Goal: Information Seeking & Learning: Find specific fact

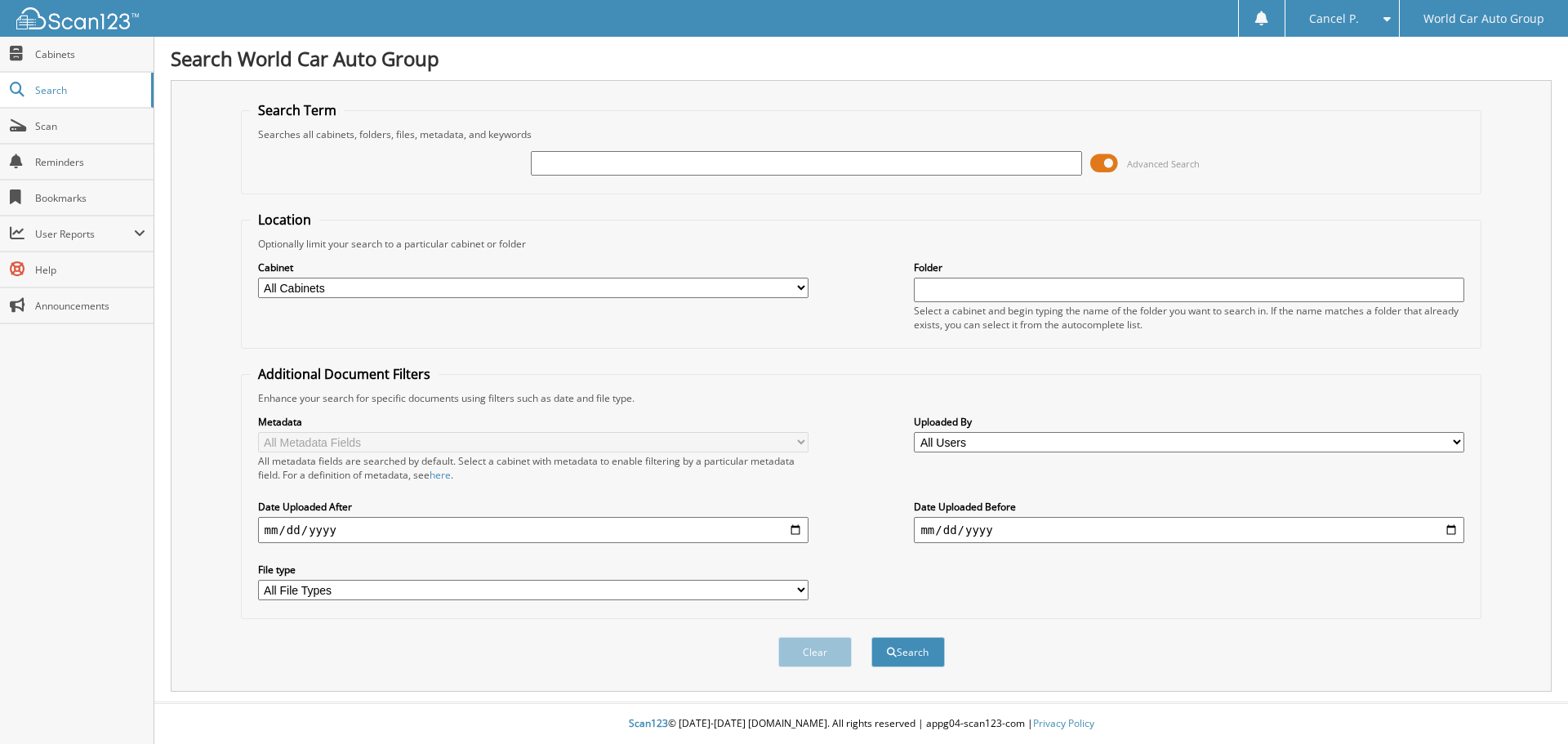
click at [544, 161] on input "text" at bounding box center [806, 163] width 551 height 24
type input "618296"
click at [872, 637] on button "Search" at bounding box center [908, 652] width 73 height 30
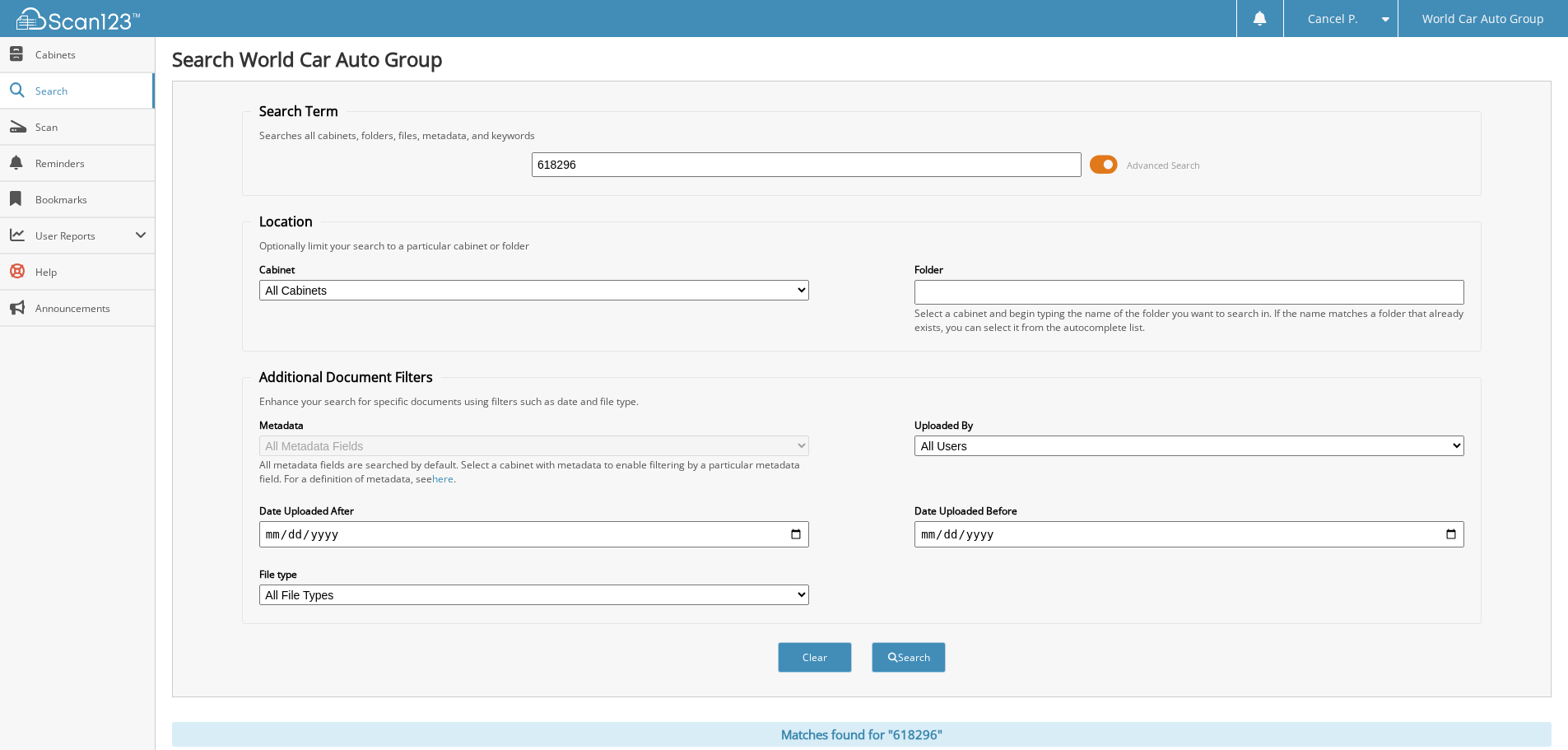
drag, startPoint x: 631, startPoint y: 155, endPoint x: 409, endPoint y: 167, distance: 222.3
click at [409, 167] on div "618296 Advanced Search" at bounding box center [862, 165] width 1222 height 44
type input "618296"
click at [872, 642] on button "Search" at bounding box center [908, 657] width 74 height 31
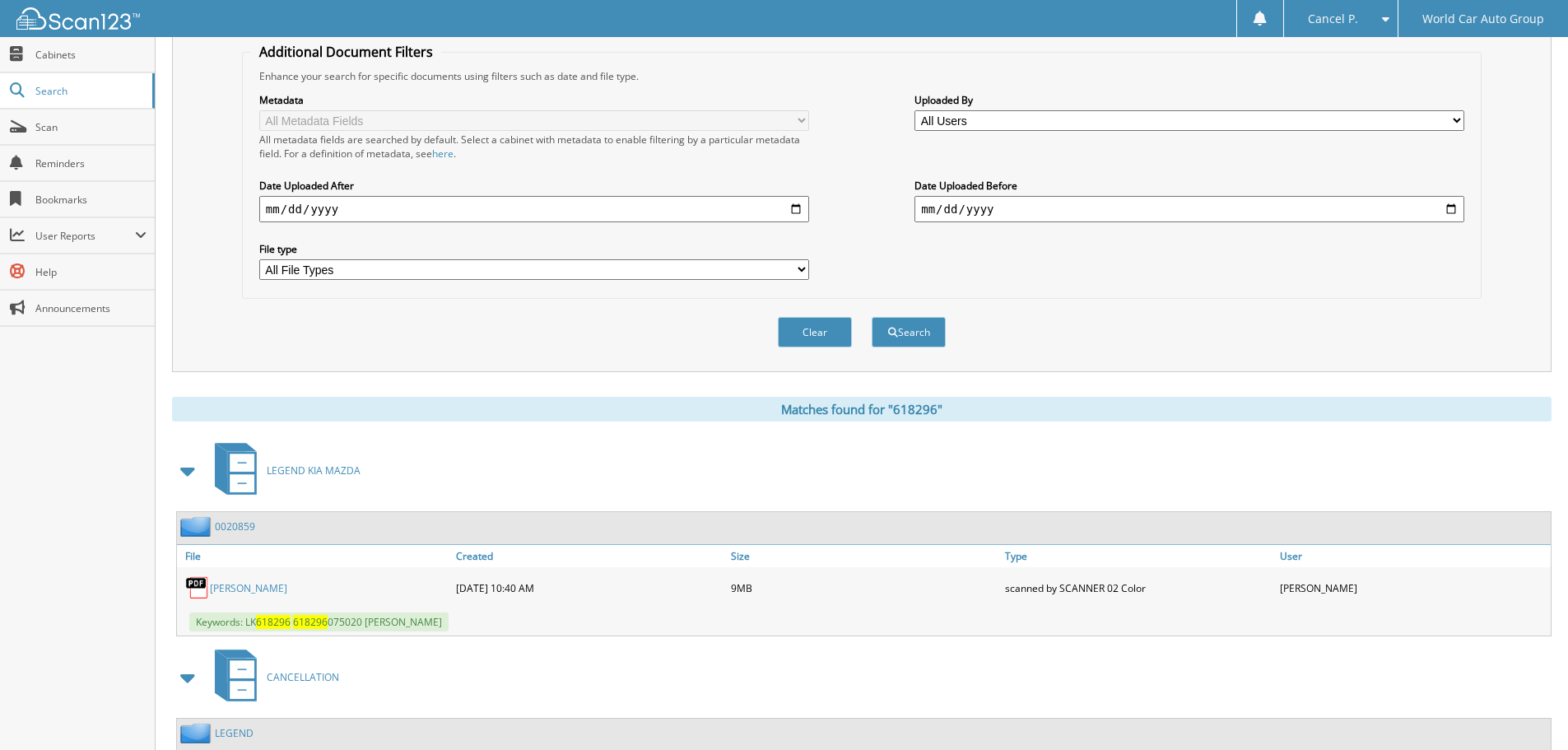
scroll to position [469, 0]
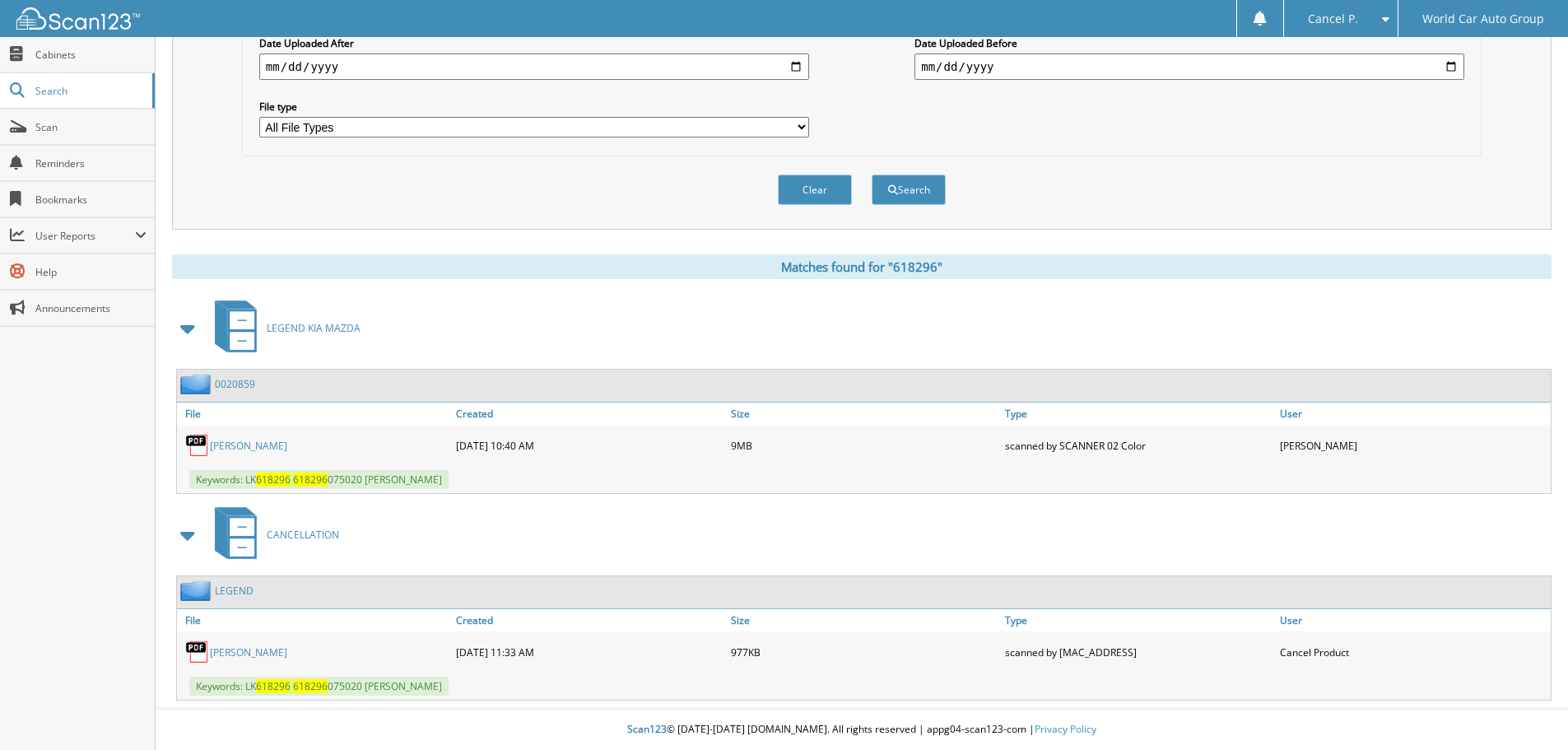
click at [229, 646] on link "[PERSON_NAME]" at bounding box center [248, 652] width 77 height 14
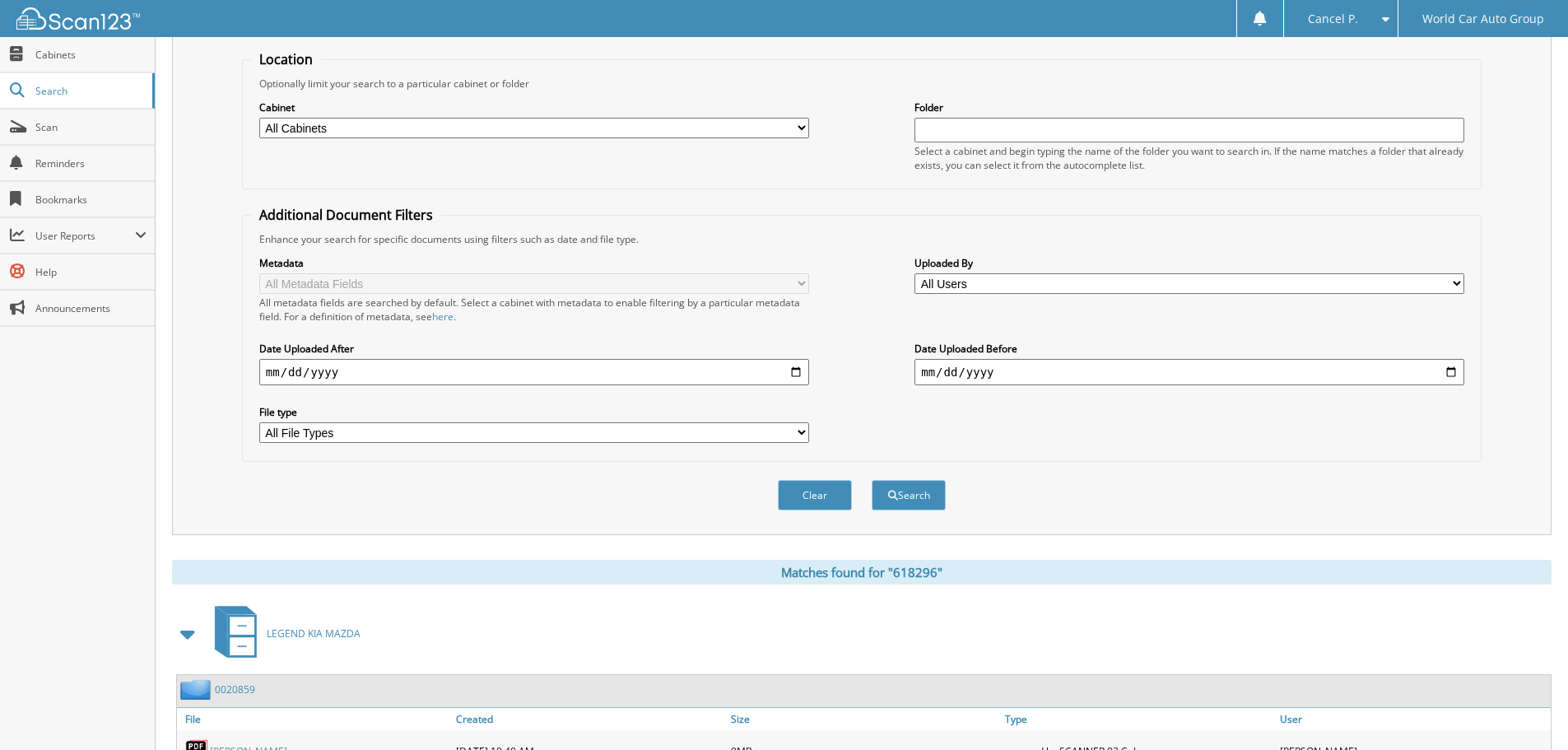
scroll to position [0, 0]
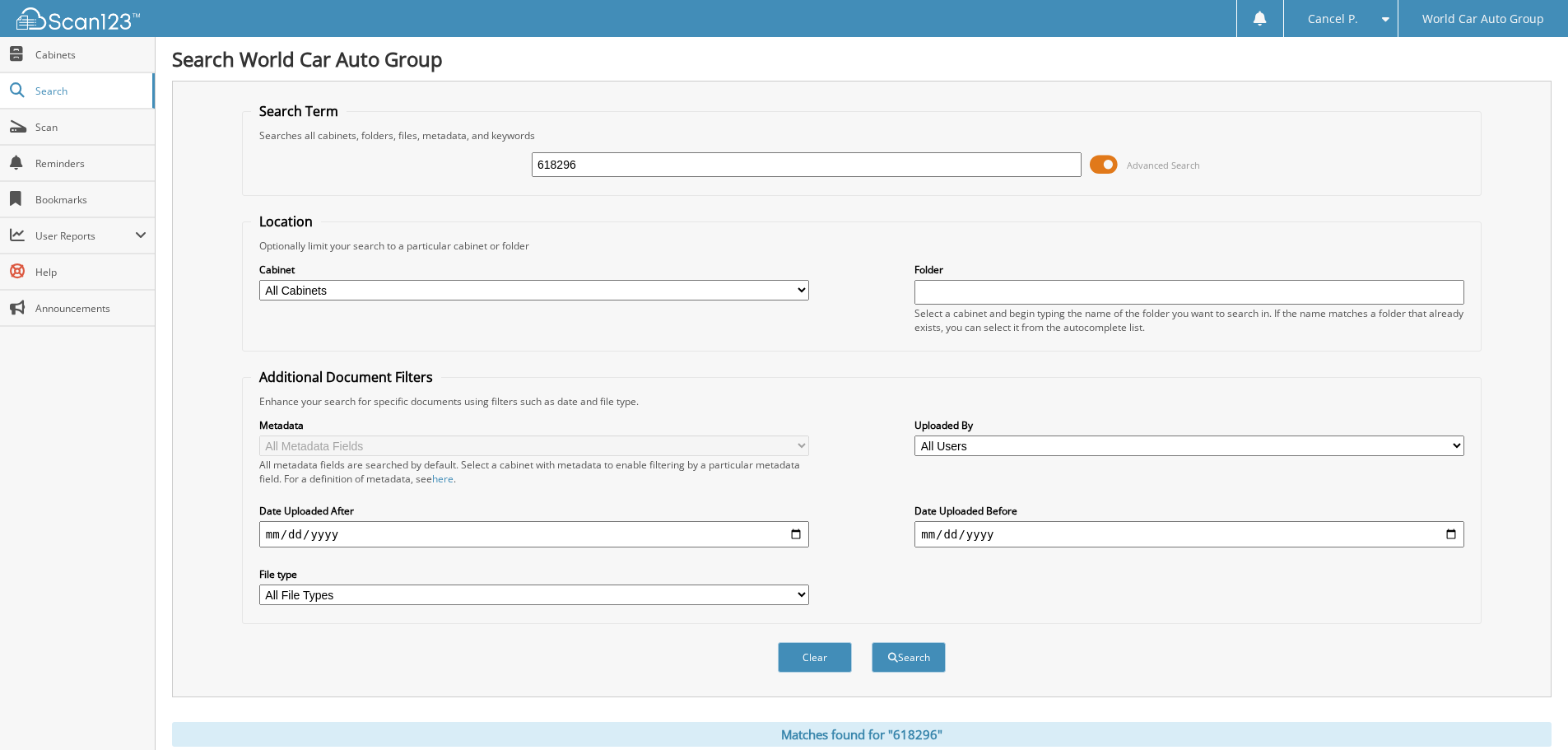
drag, startPoint x: 631, startPoint y: 170, endPoint x: 436, endPoint y: 193, distance: 196.4
click at [436, 193] on fieldset "Search Term Searches all cabinets, folders, files, metadata, and keywords 61829…" at bounding box center [862, 149] width 1239 height 94
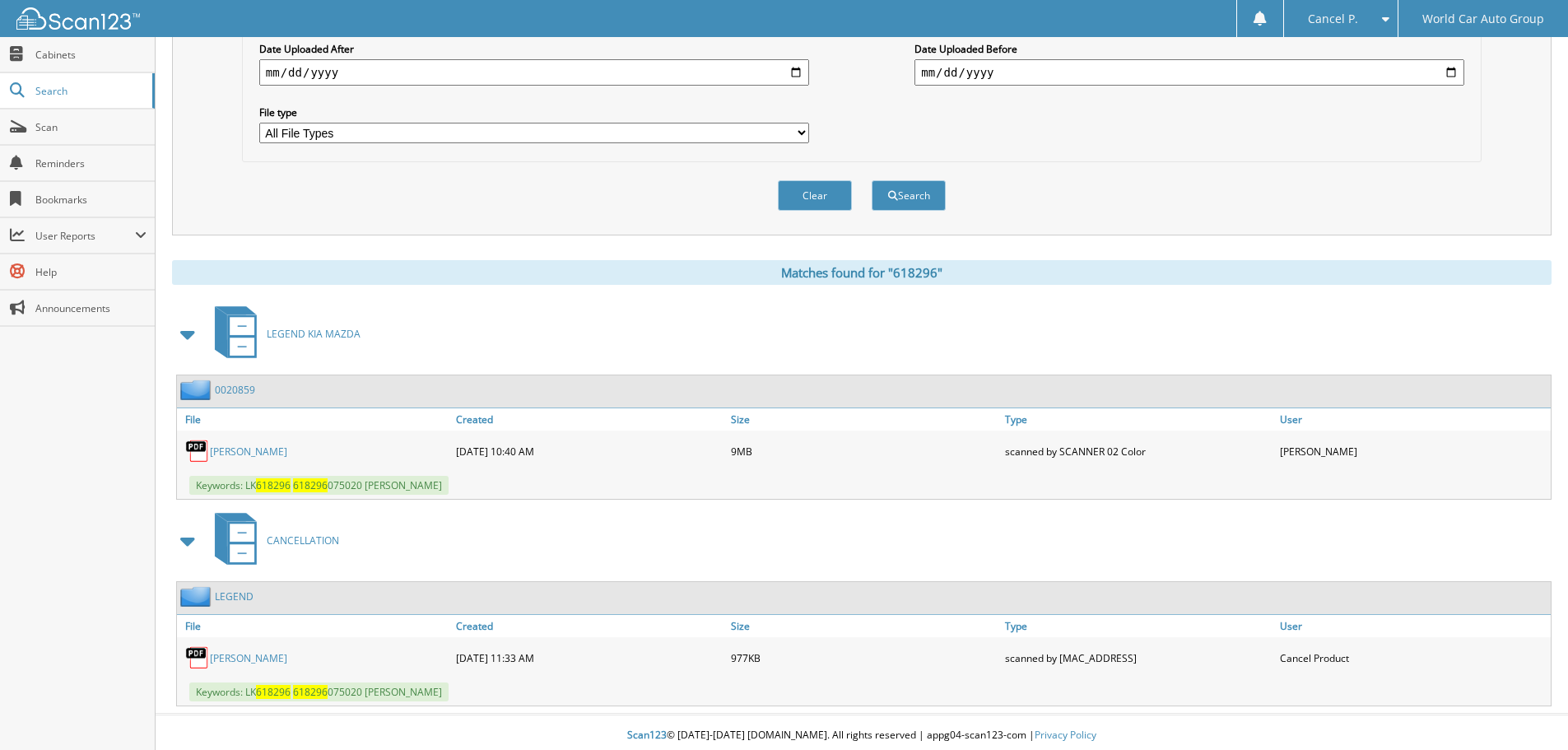
scroll to position [469, 0]
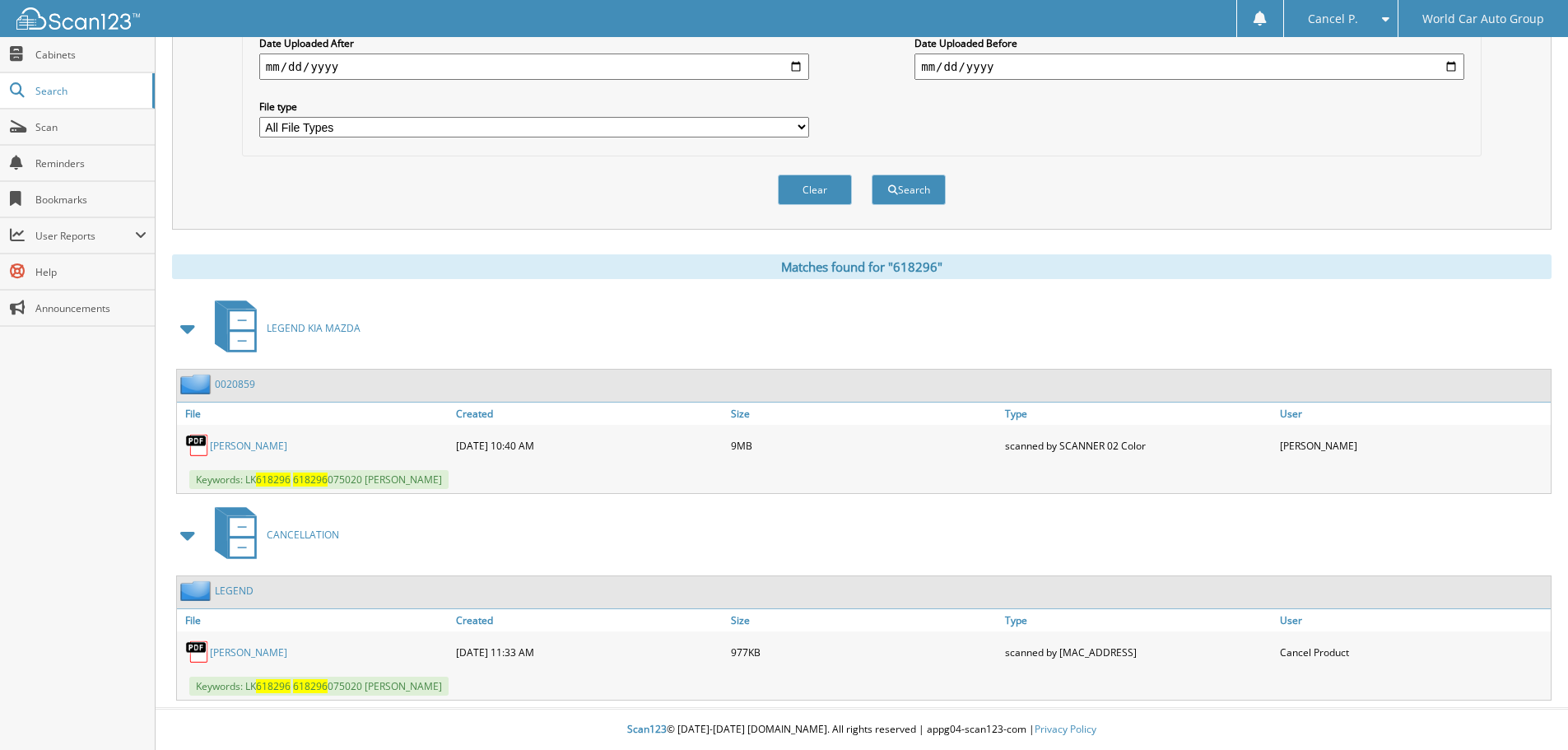
click at [287, 442] on link "[PERSON_NAME]" at bounding box center [248, 446] width 77 height 14
